Goal: Task Accomplishment & Management: Use online tool/utility

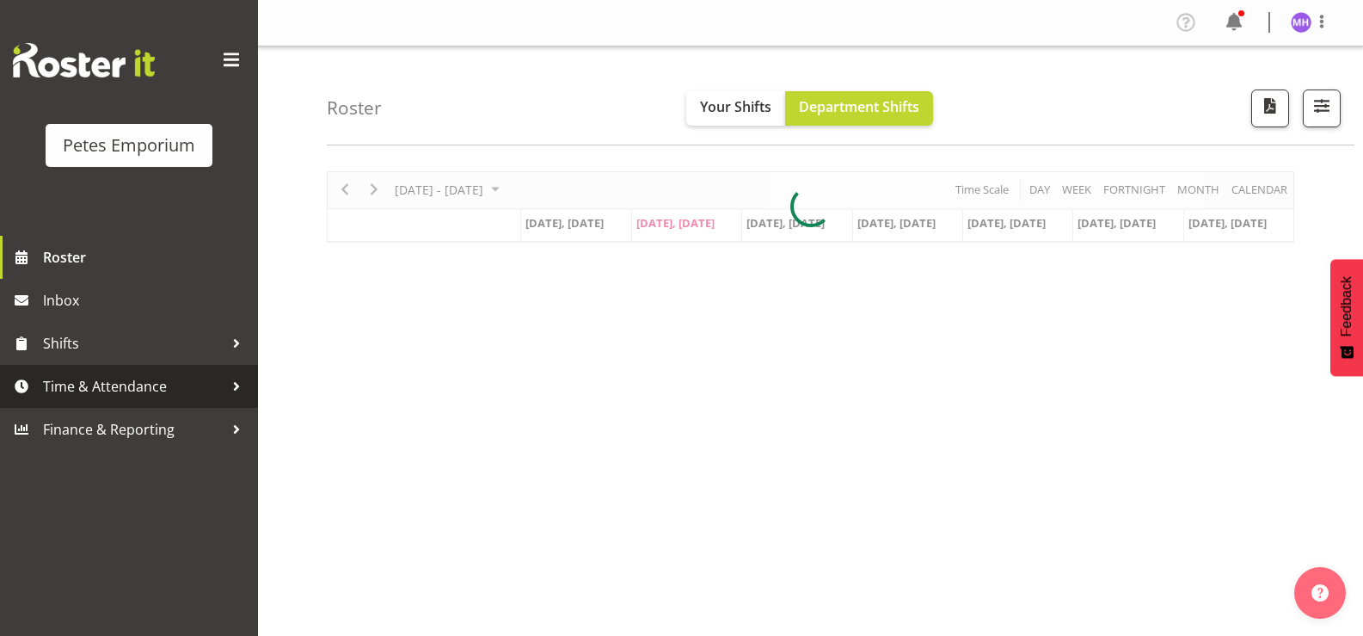
click at [107, 401] on link "Time & Attendance" at bounding box center [129, 386] width 258 height 43
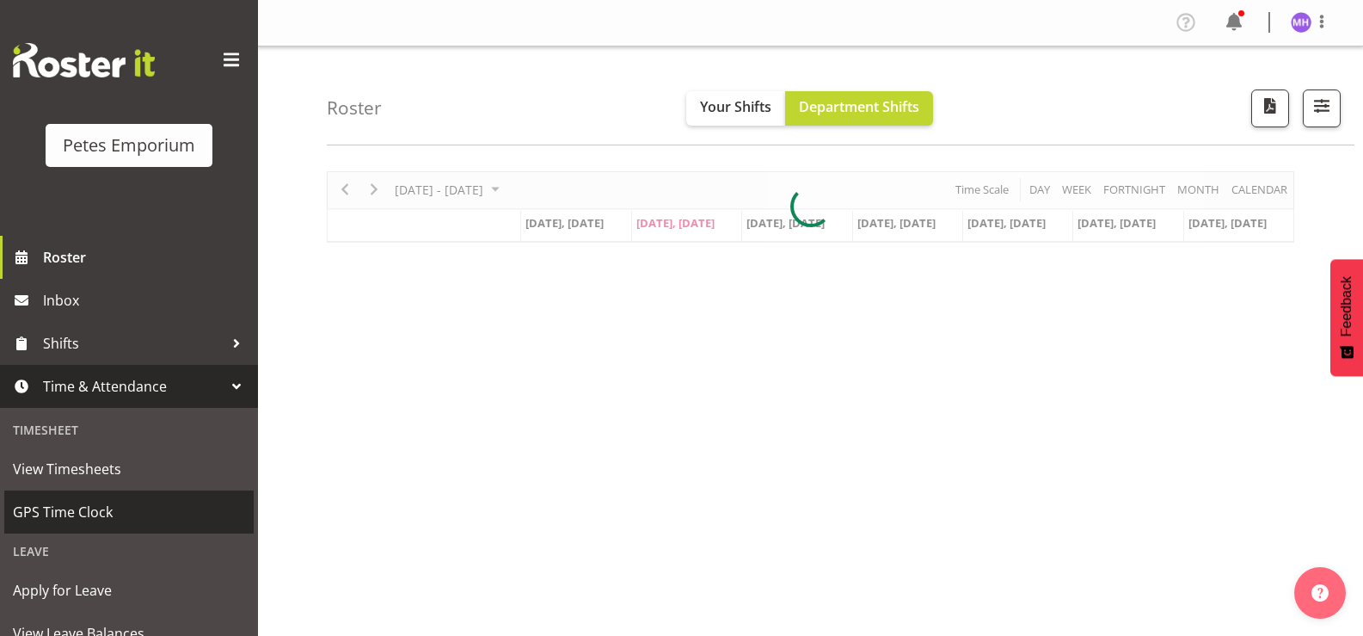
drag, startPoint x: 58, startPoint y: 501, endPoint x: 75, endPoint y: 501, distance: 17.2
click at [59, 501] on span "GPS Time Clock" at bounding box center [129, 512] width 232 height 26
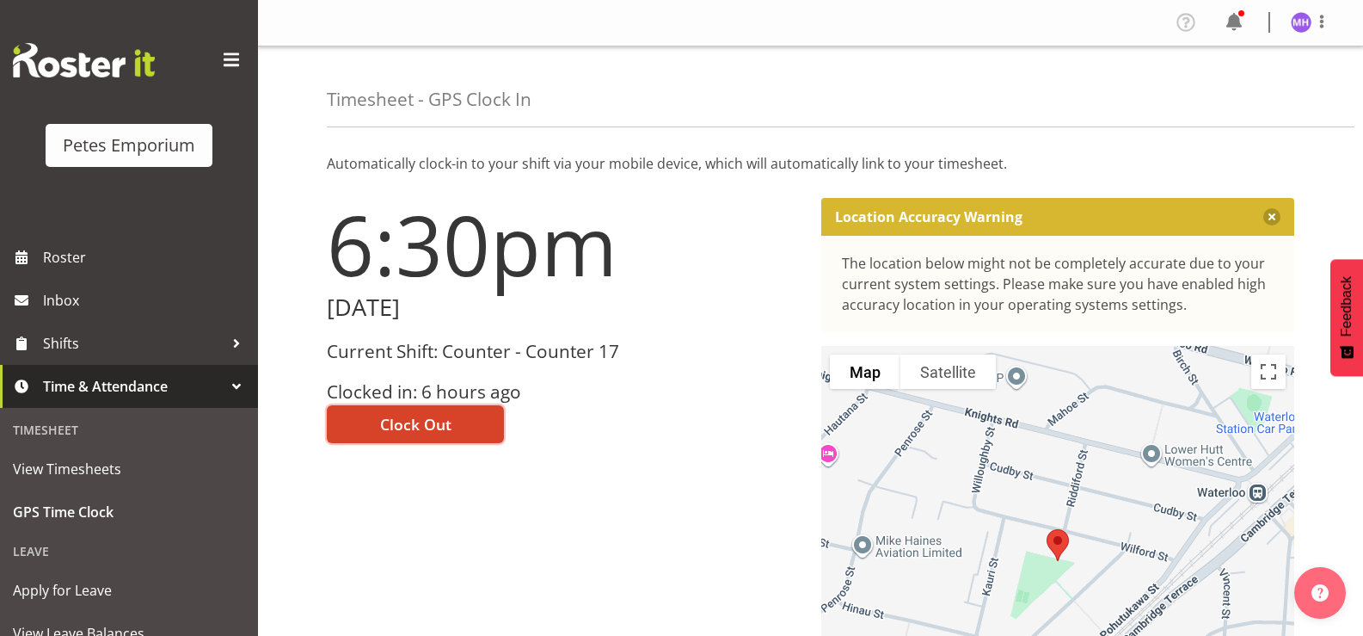
click at [384, 441] on button "Clock Out" at bounding box center [415, 424] width 177 height 38
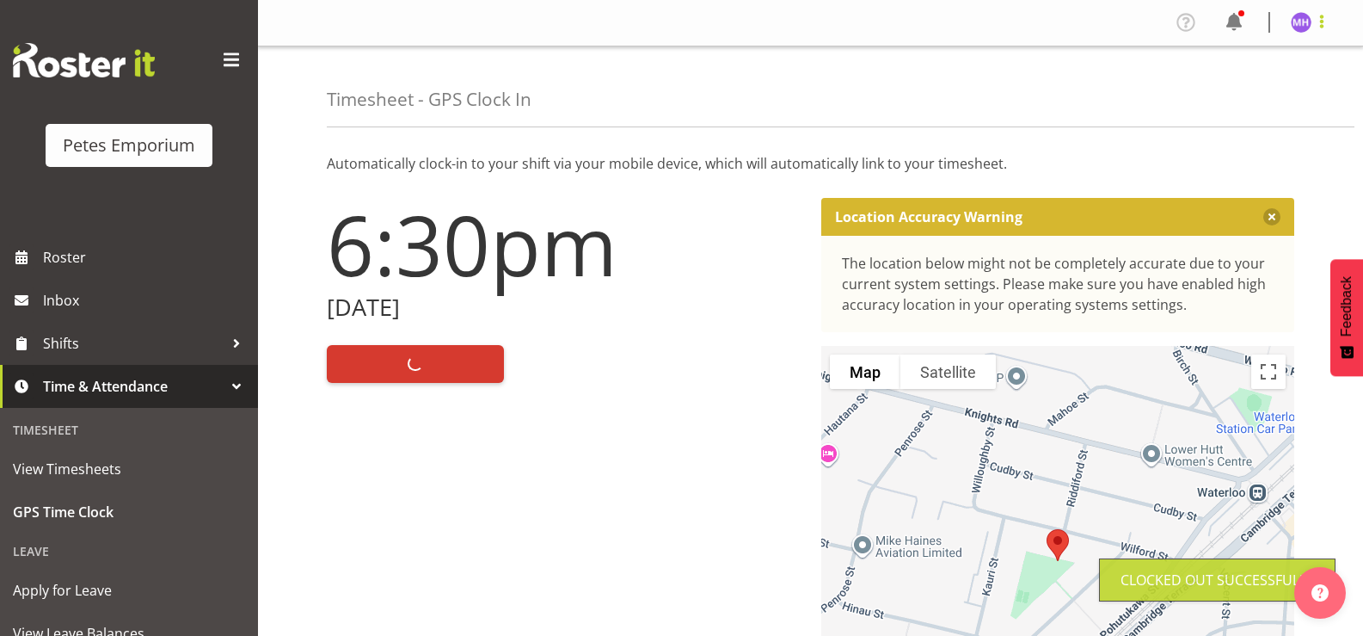
click at [1311, 16] on span at bounding box center [1321, 21] width 21 height 21
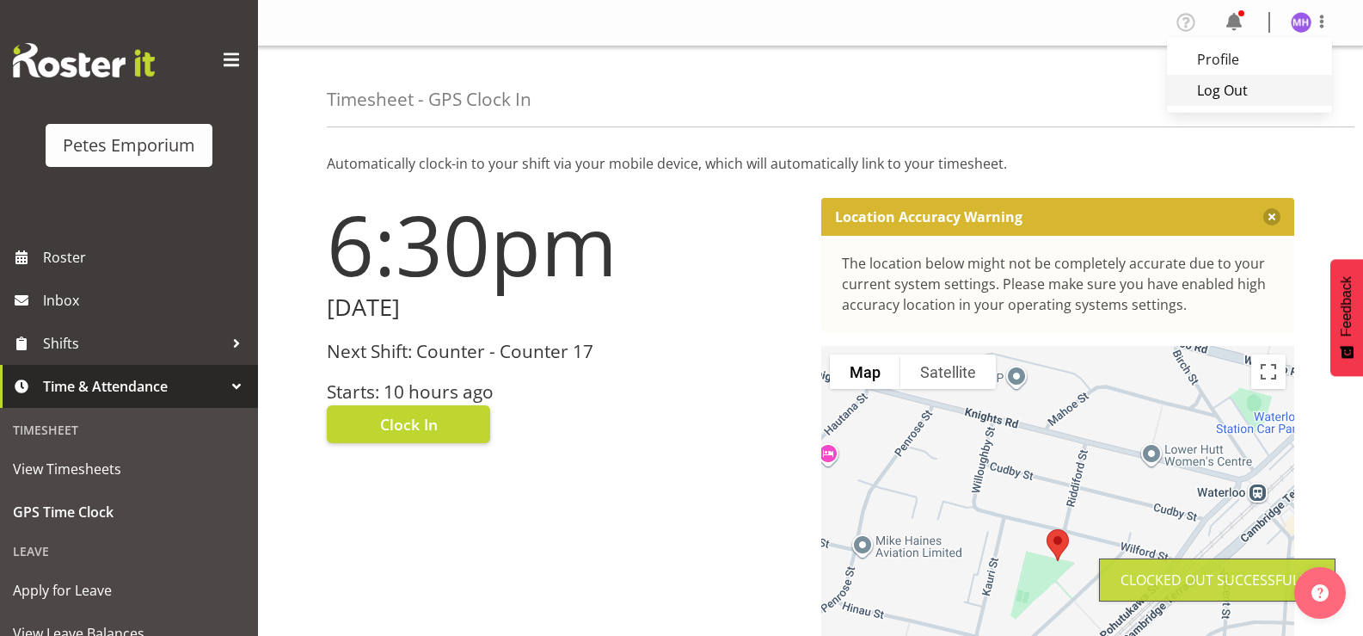
click at [1241, 101] on link "Log Out" at bounding box center [1249, 90] width 165 height 31
